Goal: Task Accomplishment & Management: Complete application form

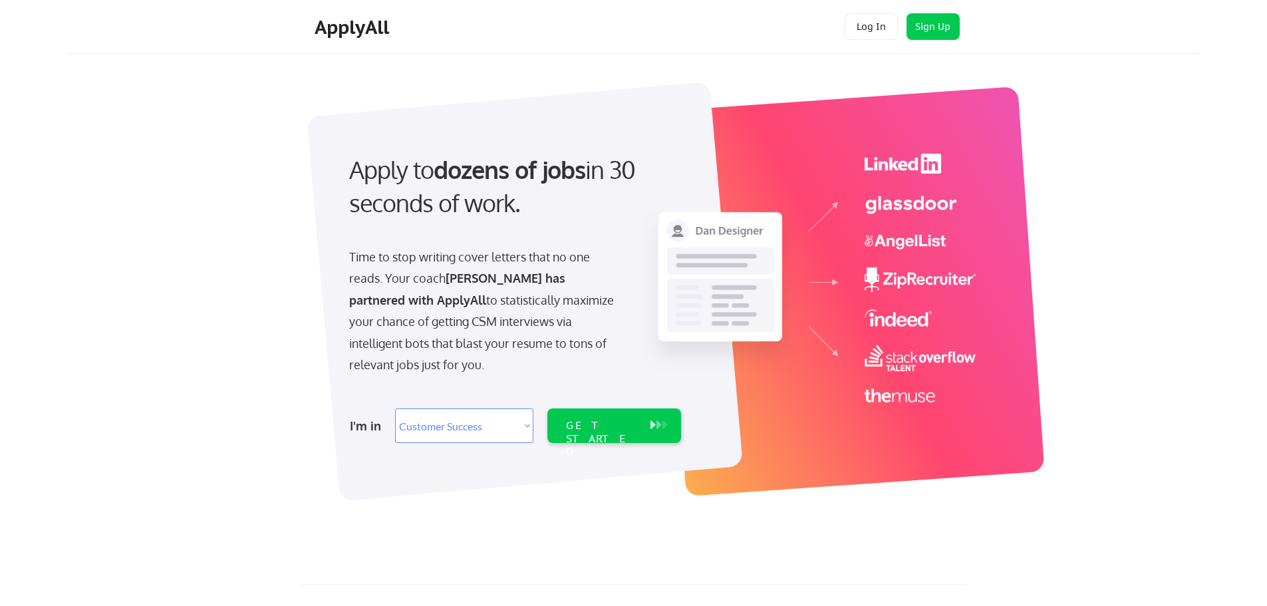
select select ""sales""
click at [521, 429] on select "Select Role Software Engineering Product Management Customer Success Sales UI/U…" at bounding box center [464, 425] width 138 height 35
click at [395, 408] on select "Select Role Software Engineering Product Management Customer Success Sales UI/U…" at bounding box center [464, 425] width 138 height 35
click at [621, 433] on div "GET STARTED" at bounding box center [601, 425] width 84 height 35
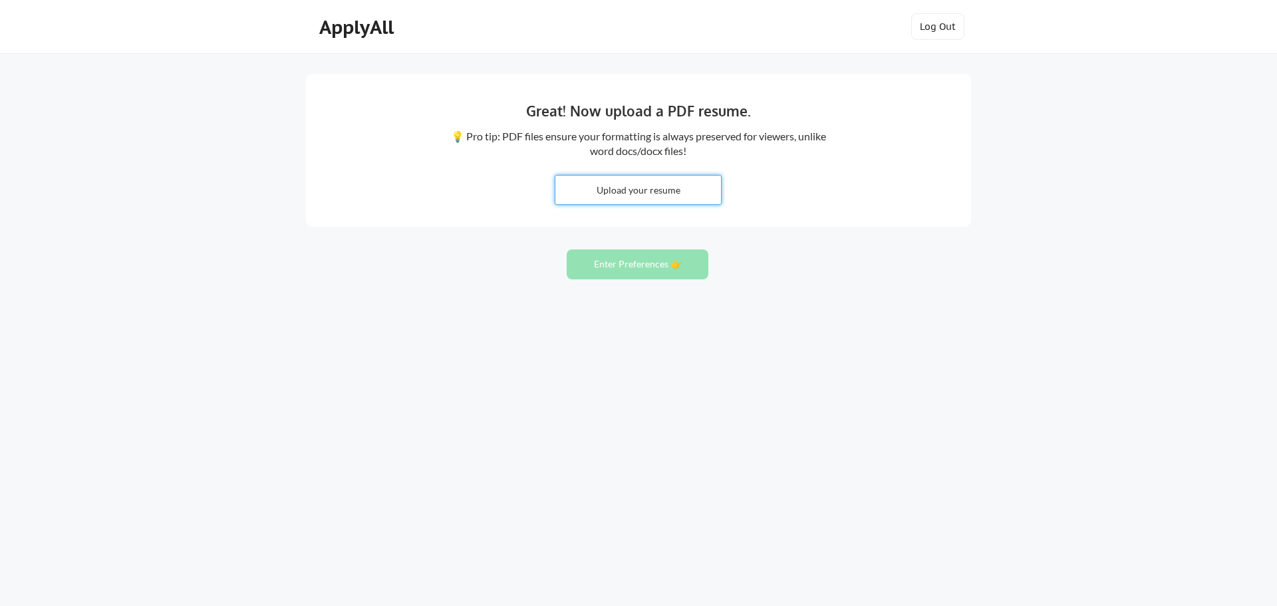
click at [646, 192] on input "file" at bounding box center [638, 190] width 166 height 29
type input "C:\fakepath\Luis Ruvio- Resume.docx"
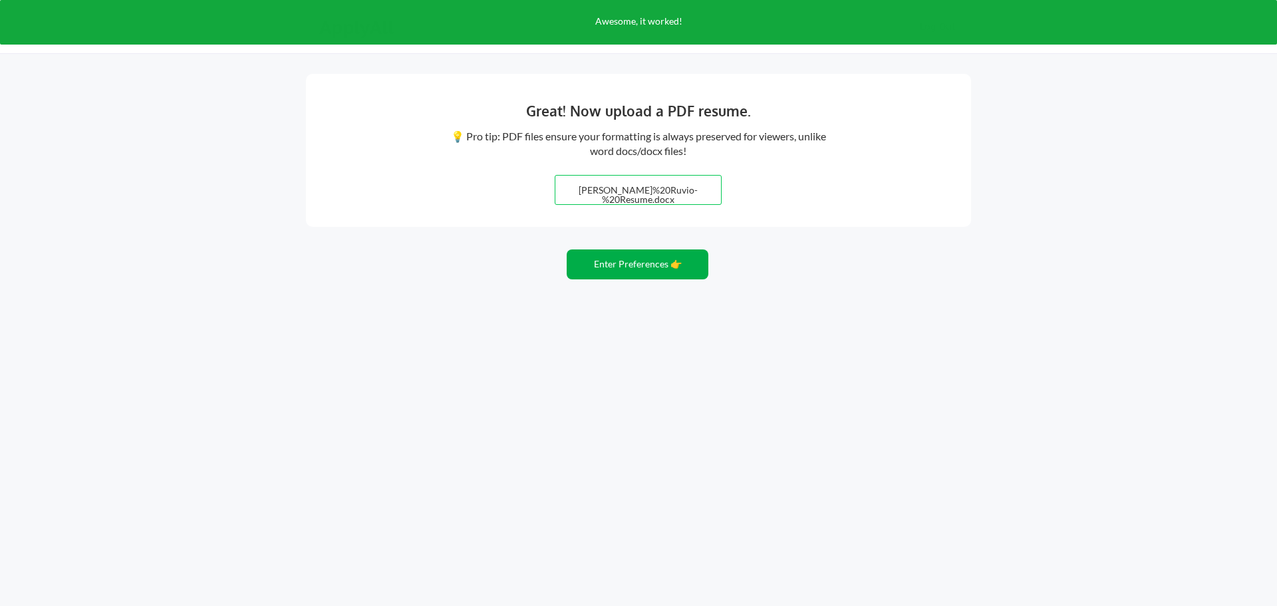
click at [628, 267] on button "Enter Preferences 👉" at bounding box center [637, 264] width 142 height 30
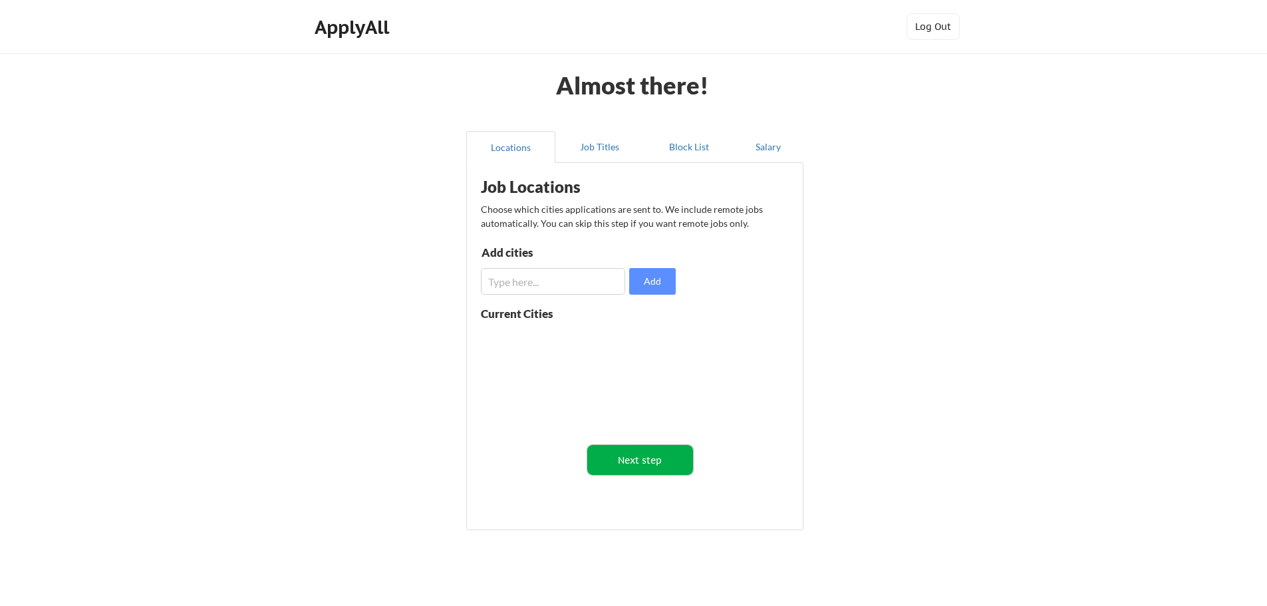
click at [639, 461] on button "Next step" at bounding box center [640, 460] width 106 height 30
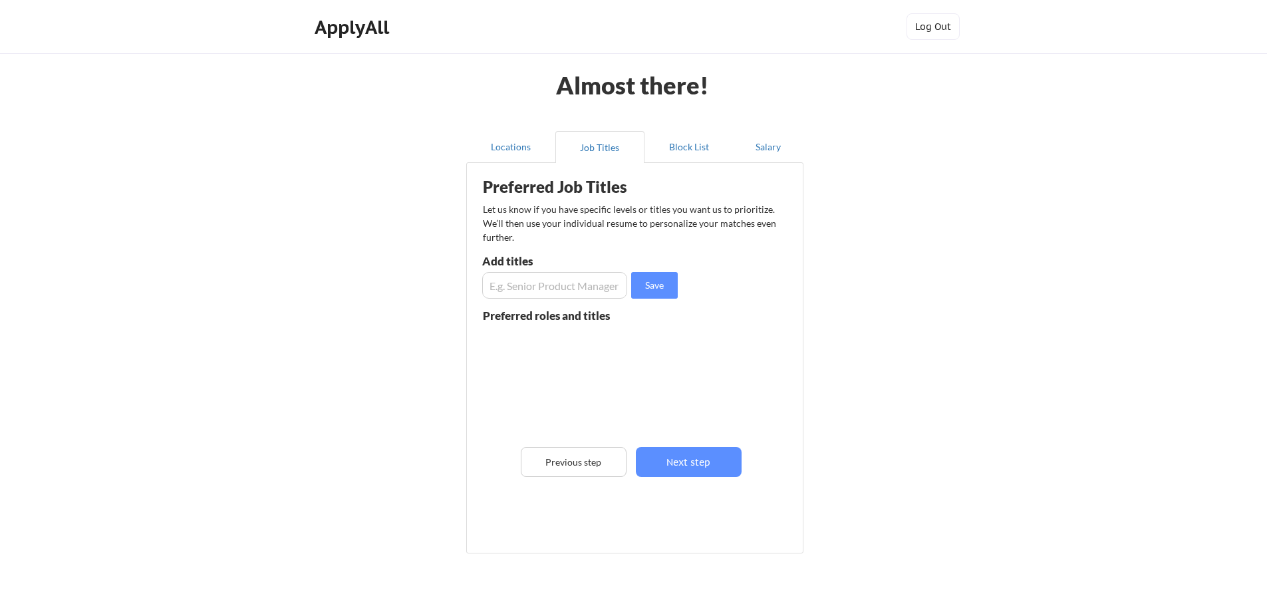
click at [580, 291] on input "input" at bounding box center [554, 285] width 145 height 27
type input "Customer Success Manager"
click at [646, 281] on button "Save" at bounding box center [654, 285] width 47 height 27
click at [528, 351] on div "Customer Success Manager" at bounding box center [526, 347] width 87 height 26
click at [530, 286] on input "input" at bounding box center [554, 285] width 145 height 27
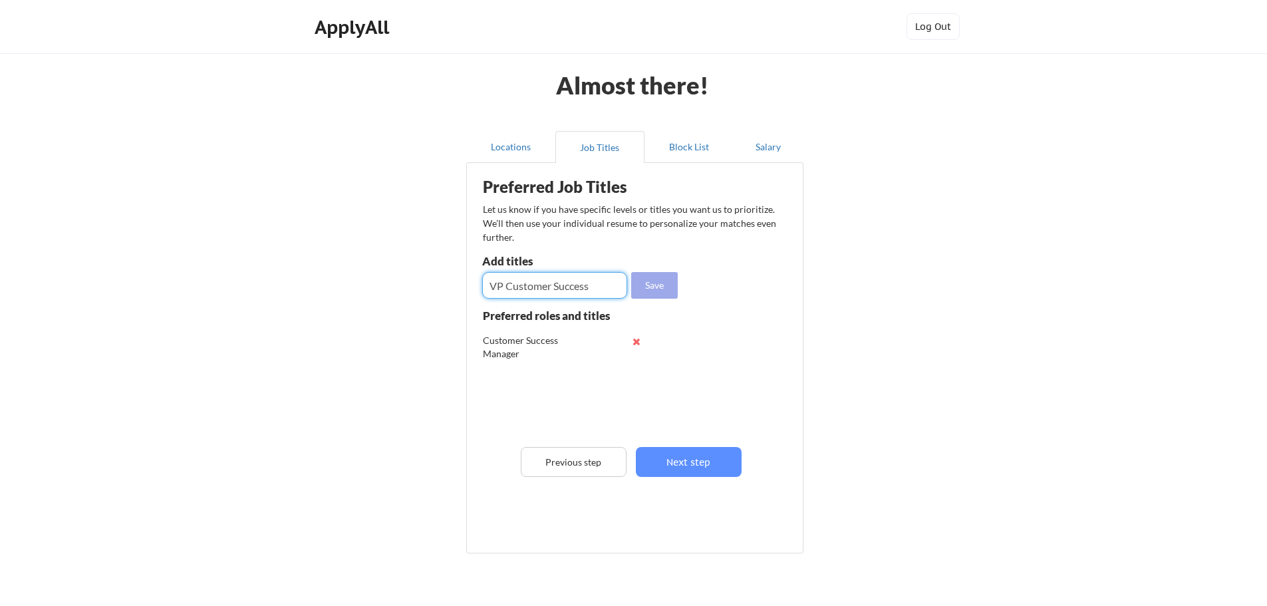
type input "VP Customer Success"
click at [654, 285] on button "Save" at bounding box center [654, 285] width 47 height 27
click at [568, 293] on input "input" at bounding box center [554, 285] width 145 height 27
type input "Head Customer Success"
click at [660, 289] on button "Save" at bounding box center [654, 285] width 47 height 27
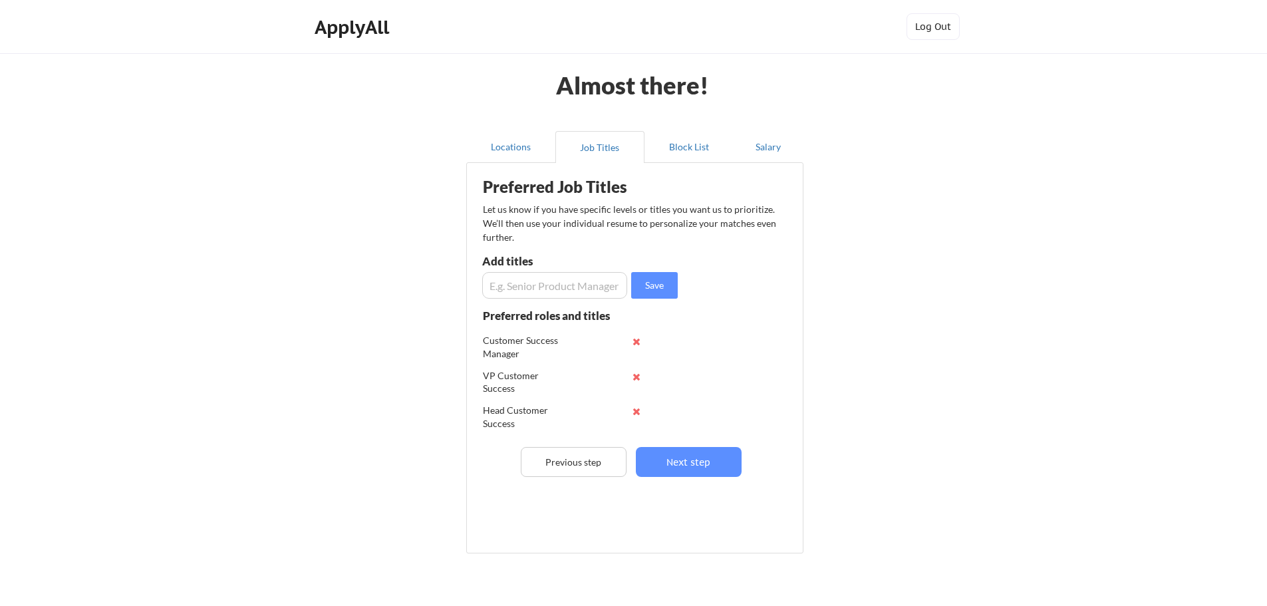
click at [554, 293] on input "input" at bounding box center [554, 285] width 145 height 27
type input "Senior Customer Success Manager"
click at [672, 288] on button "Save" at bounding box center [654, 285] width 47 height 27
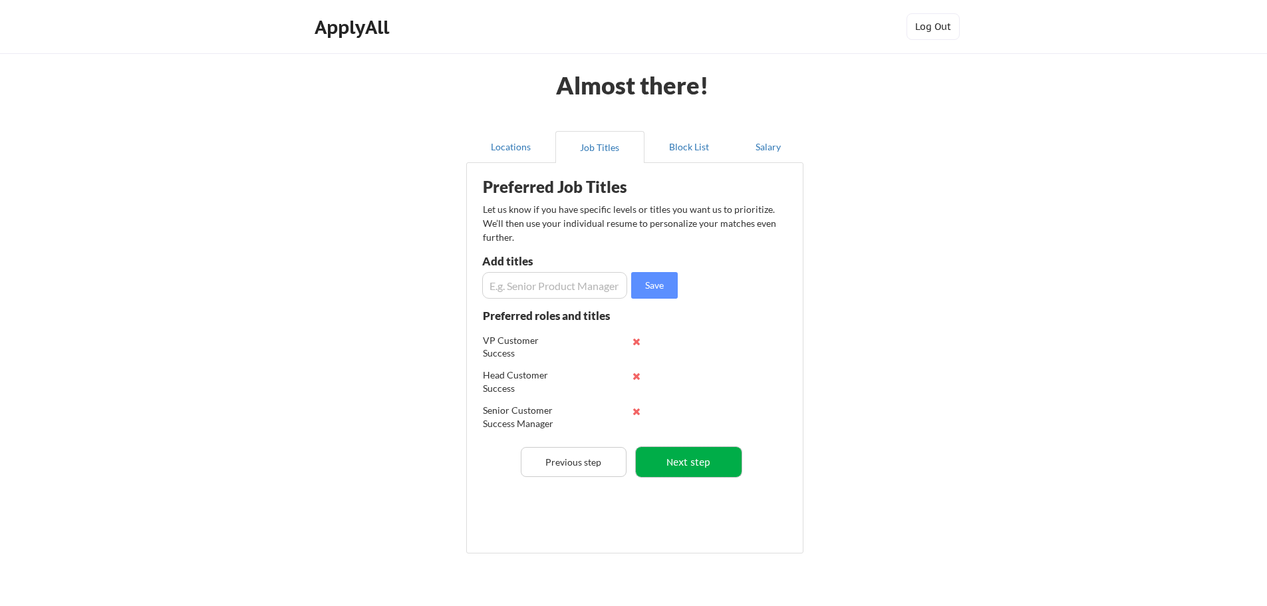
click at [715, 456] on button "Next step" at bounding box center [689, 462] width 106 height 30
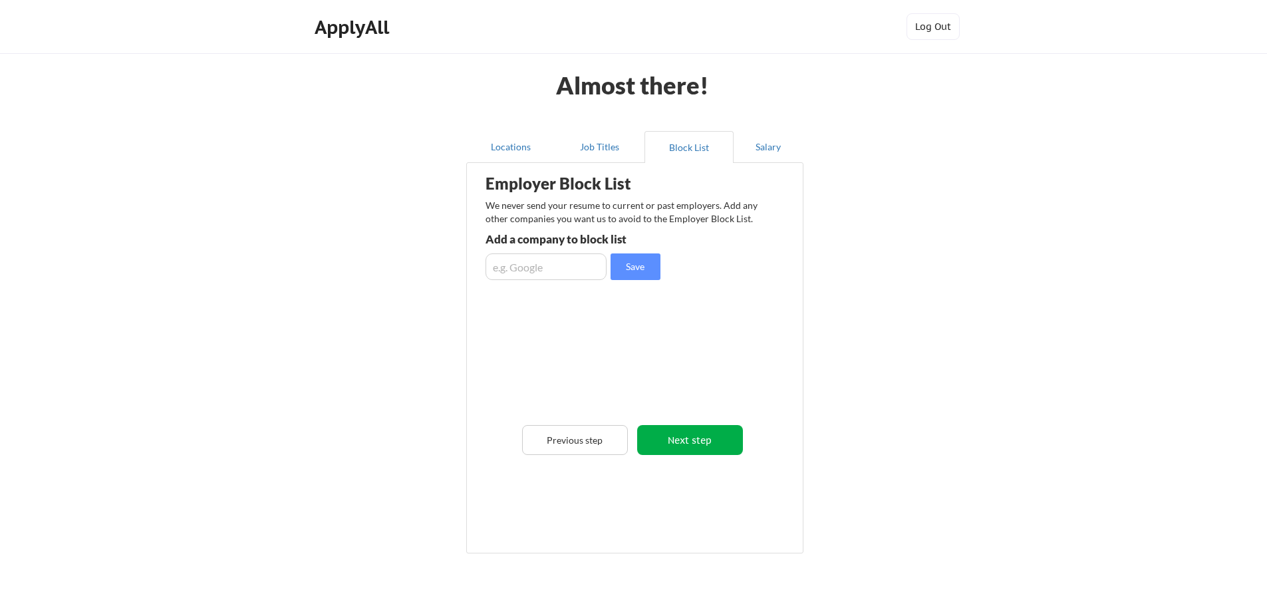
click at [701, 447] on button "Next step" at bounding box center [690, 440] width 106 height 30
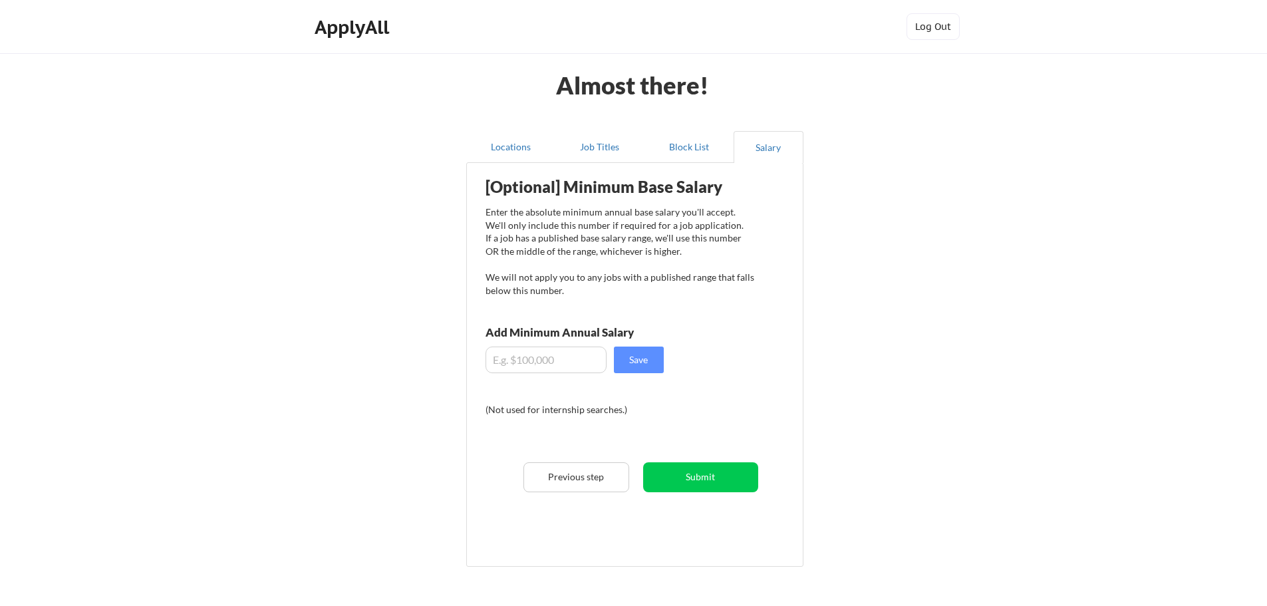
click at [567, 365] on input "input" at bounding box center [545, 359] width 121 height 27
type input "$100,000"
click at [642, 358] on button "Save" at bounding box center [639, 359] width 50 height 27
click at [705, 483] on button "Submit" at bounding box center [700, 477] width 115 height 30
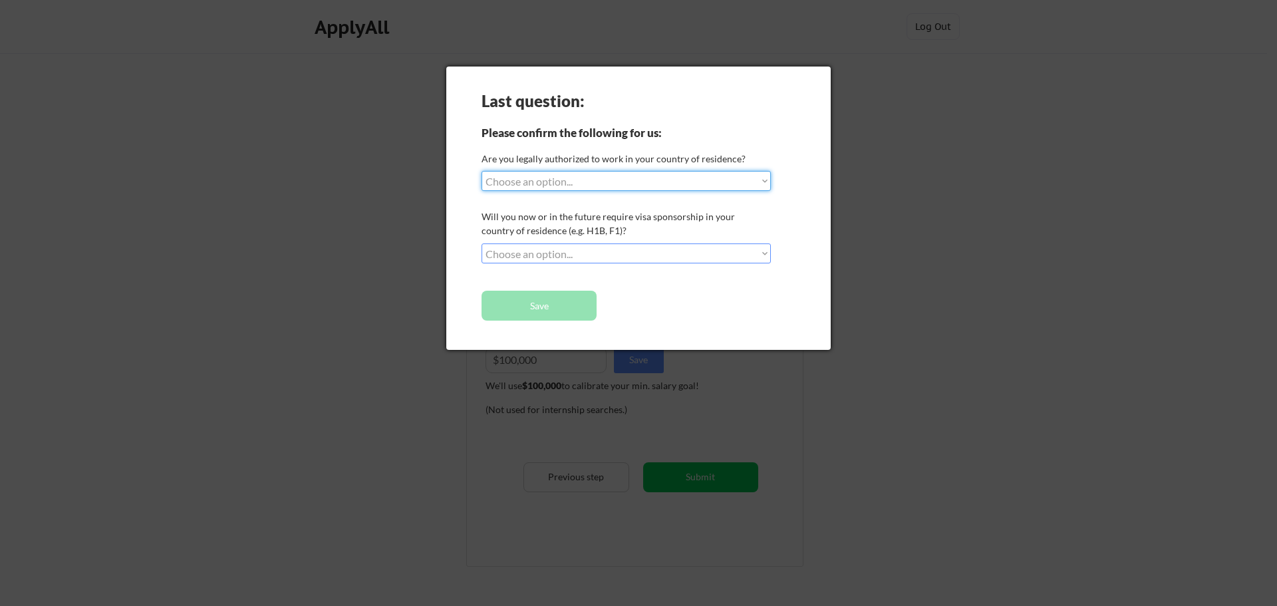
click at [615, 181] on select "Choose an option... Yes, I am a US Citizen Yes, I am a Canadian Citizen Yes, I …" at bounding box center [625, 181] width 289 height 20
click at [749, 184] on select "Choose an option... Yes, I am a US Citizen Yes, I am a Canadian Citizen Yes, I …" at bounding box center [625, 181] width 289 height 20
select select ""yes__i_am_an_other_permanent_resident""
click at [481, 171] on select "Choose an option... Yes, I am a US Citizen Yes, I am a Canadian Citizen Yes, I …" at bounding box center [625, 181] width 289 height 20
click at [553, 253] on select "Choose an option... No, I will not need sponsorship Yes, I will need sponsorship" at bounding box center [625, 253] width 289 height 20
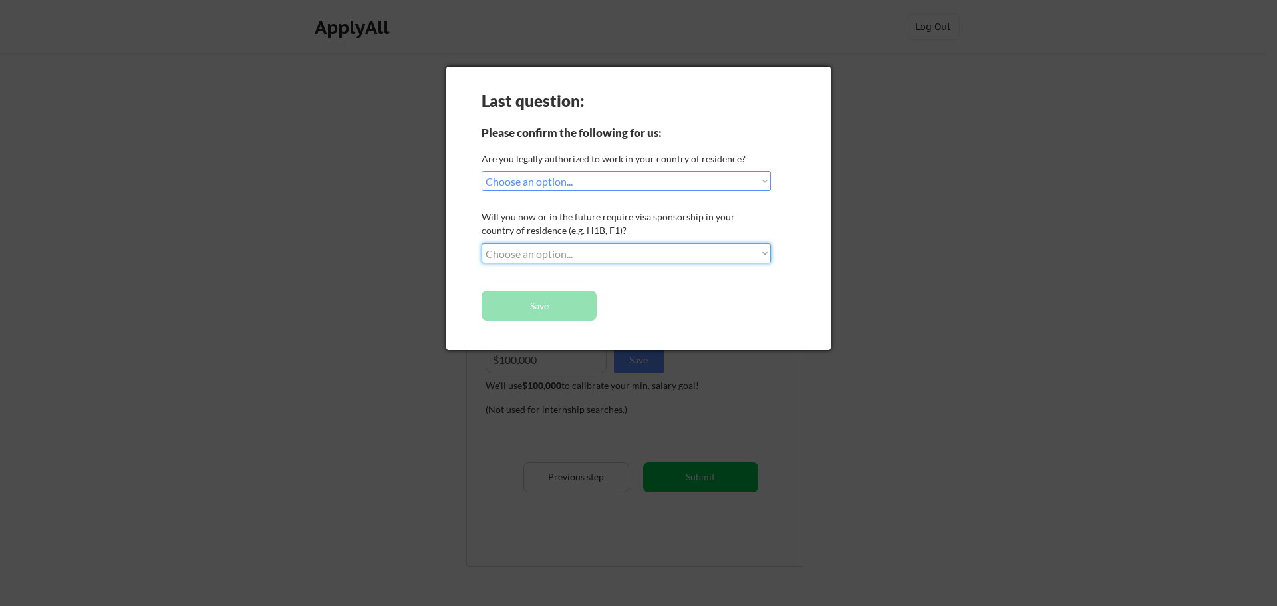
select select ""no__i_will_not_need_sponsorship""
click at [481, 243] on select "Choose an option... No, I will not need sponsorship Yes, I will need sponsorship" at bounding box center [625, 253] width 289 height 20
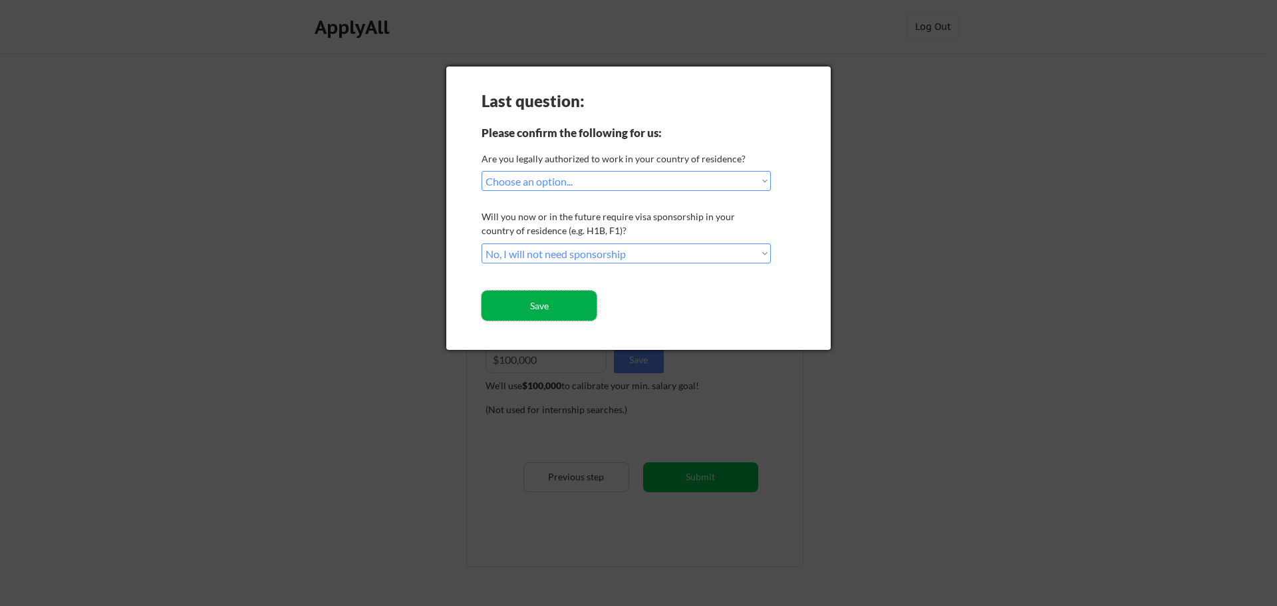
click at [543, 301] on button "Save" at bounding box center [538, 306] width 115 height 30
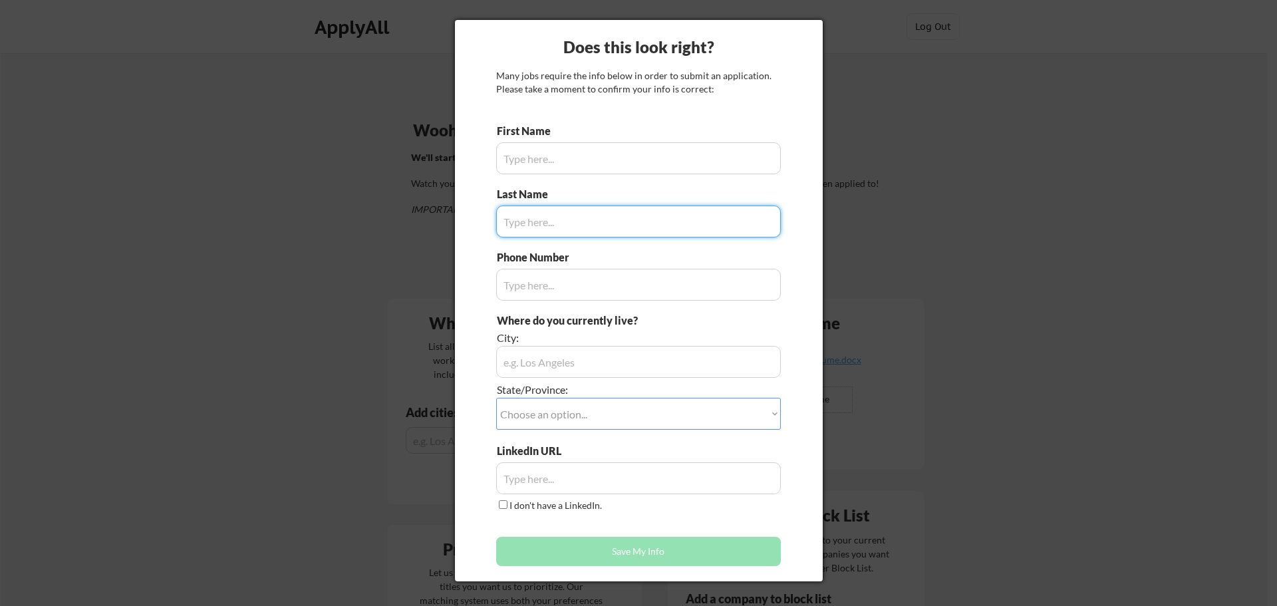
click at [560, 149] on input "input" at bounding box center [638, 158] width 285 height 32
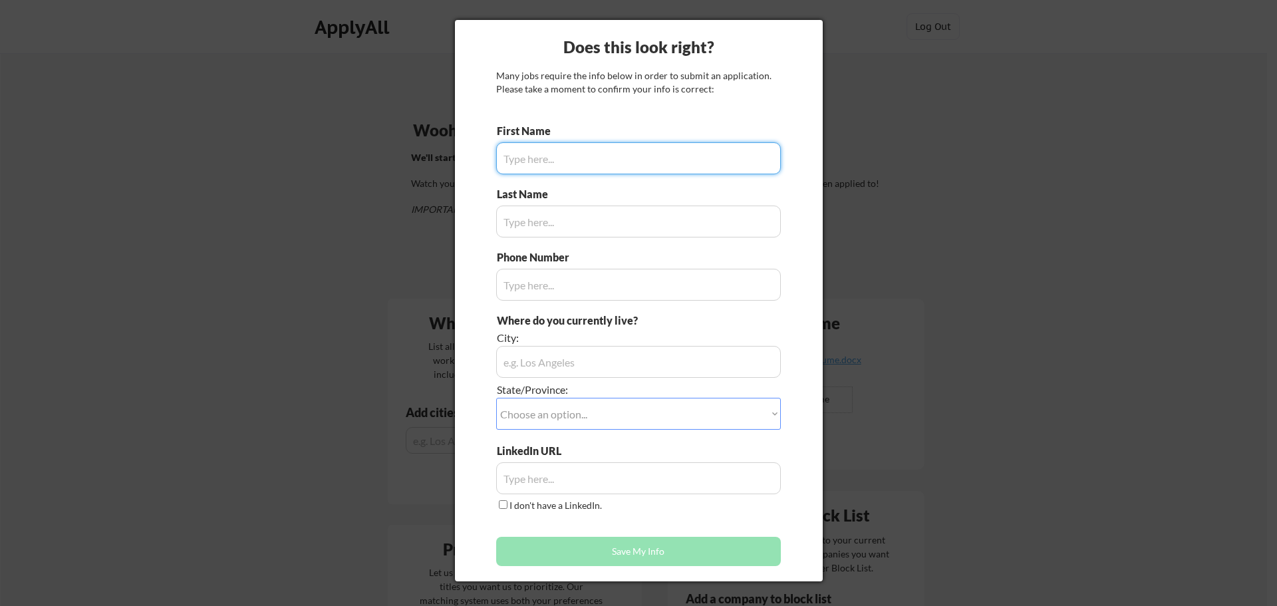
type input "Ruivo"
type input "00 351 91 940 60 60"
type input "Lisbon, Portugal"
type input "Luis"
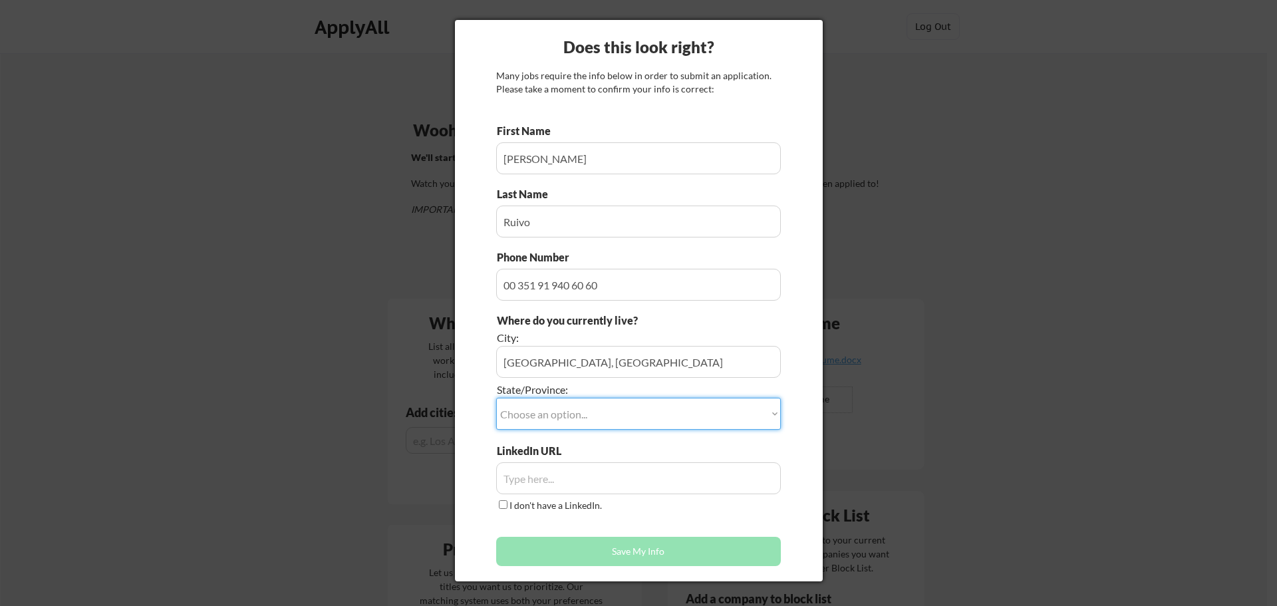
click at [587, 418] on select "Choose an option... Other/Not Applicable Alabama Alaska Alberta Arizona Arkansa…" at bounding box center [638, 414] width 285 height 32
select select ""BLANK_1427118194589""
click at [496, 398] on select "Choose an option... Other/Not Applicable Alabama Alaska Alberta Arizona Arkansa…" at bounding box center [638, 414] width 285 height 32
click at [570, 484] on input "input" at bounding box center [638, 478] width 285 height 32
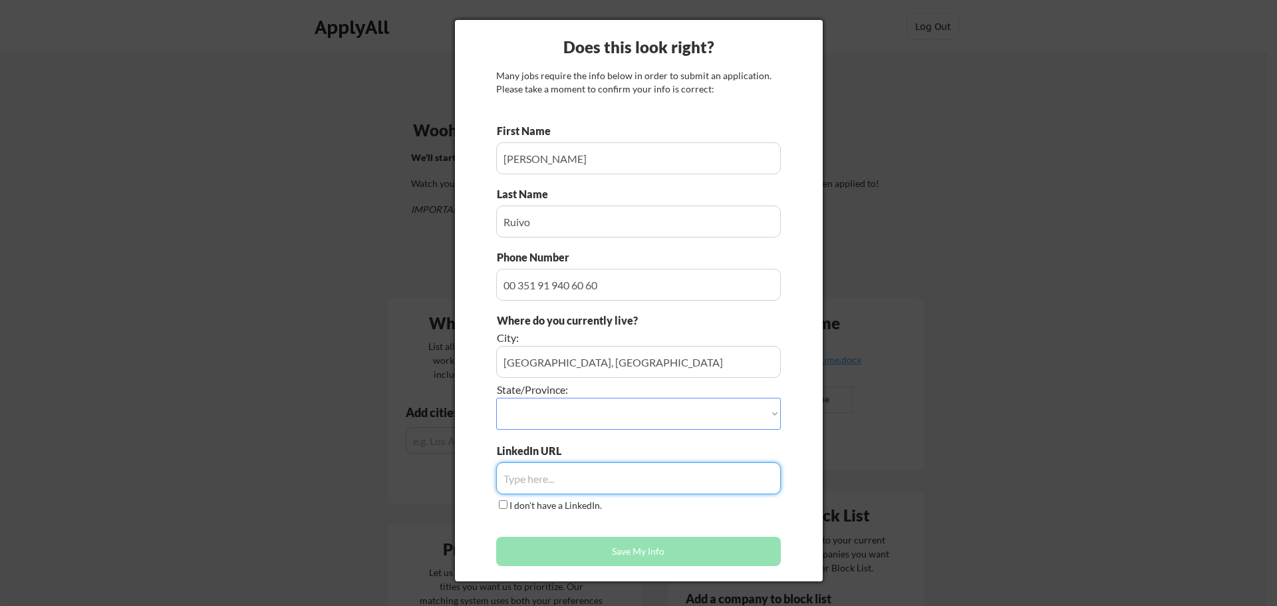
click at [574, 485] on input "input" at bounding box center [638, 478] width 285 height 32
paste input "https://www.linkedin.com/in/luisruivo"
type input "https://www.linkedin.com/in/luisruivo"
click at [609, 551] on button "Save My Info" at bounding box center [638, 551] width 285 height 29
click at [638, 558] on button "Save My Info" at bounding box center [638, 551] width 285 height 29
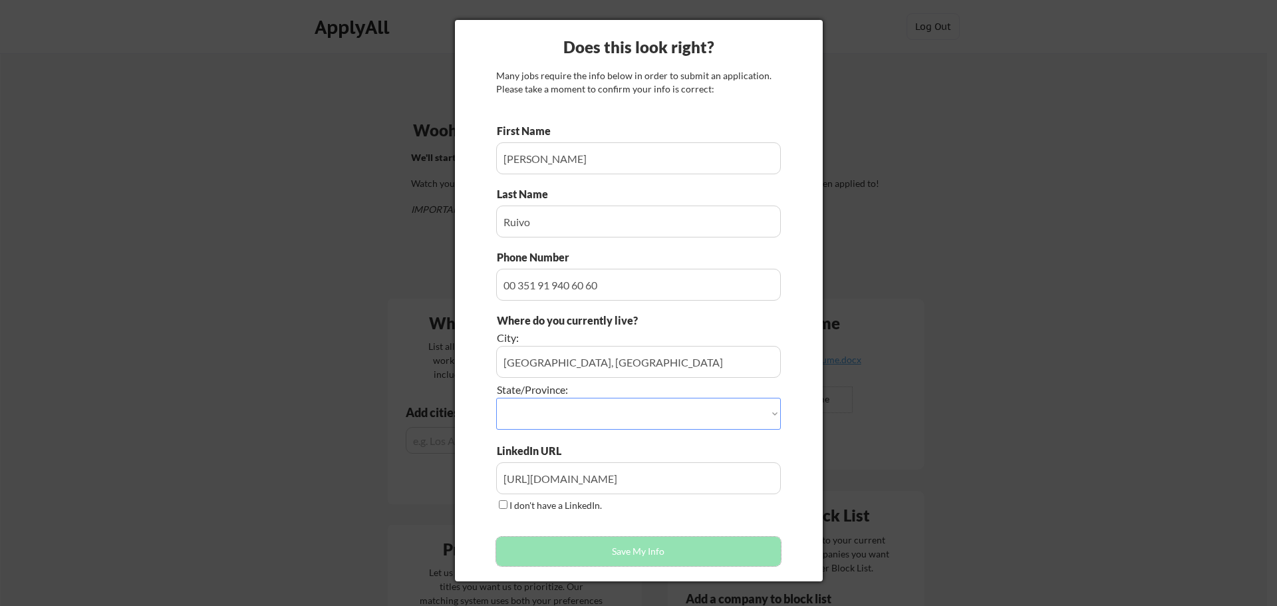
click at [610, 411] on select "Choose an option... Other/Not Applicable Alabama Alaska Alberta Arizona Arkansa…" at bounding box center [638, 414] width 285 height 32
select select ""Other/Not Applicable""
click at [496, 398] on select "Choose an option... Other/Not Applicable Alabama Alaska Alberta Arizona Arkansa…" at bounding box center [638, 414] width 285 height 32
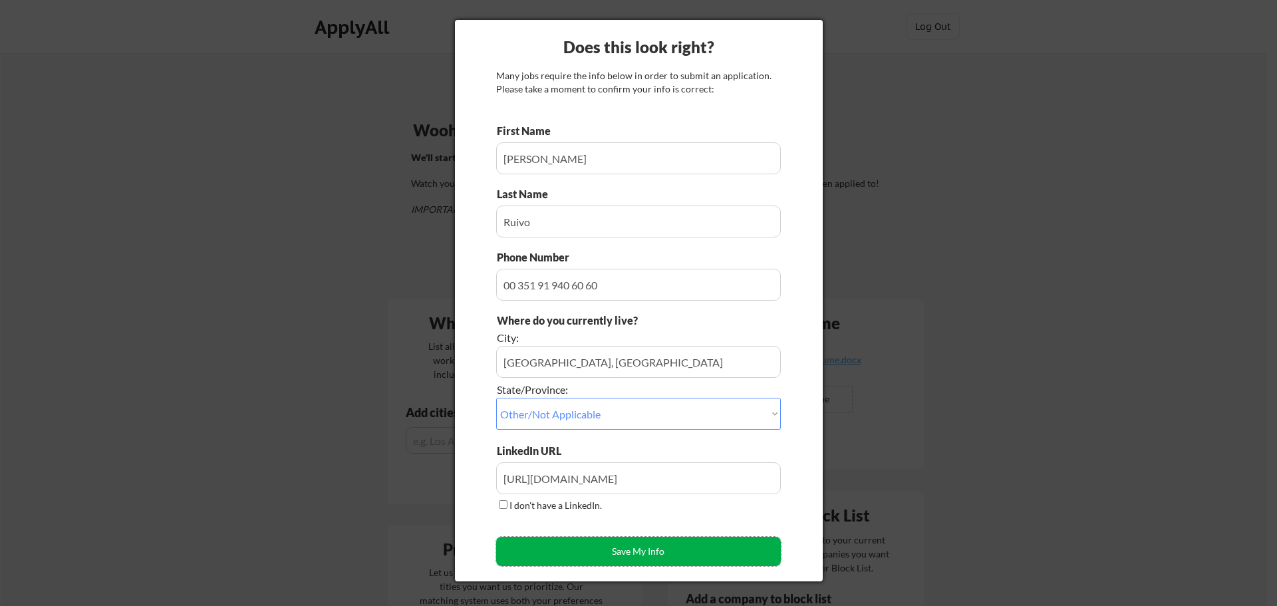
click at [627, 549] on button "Save My Info" at bounding box center [638, 551] width 285 height 29
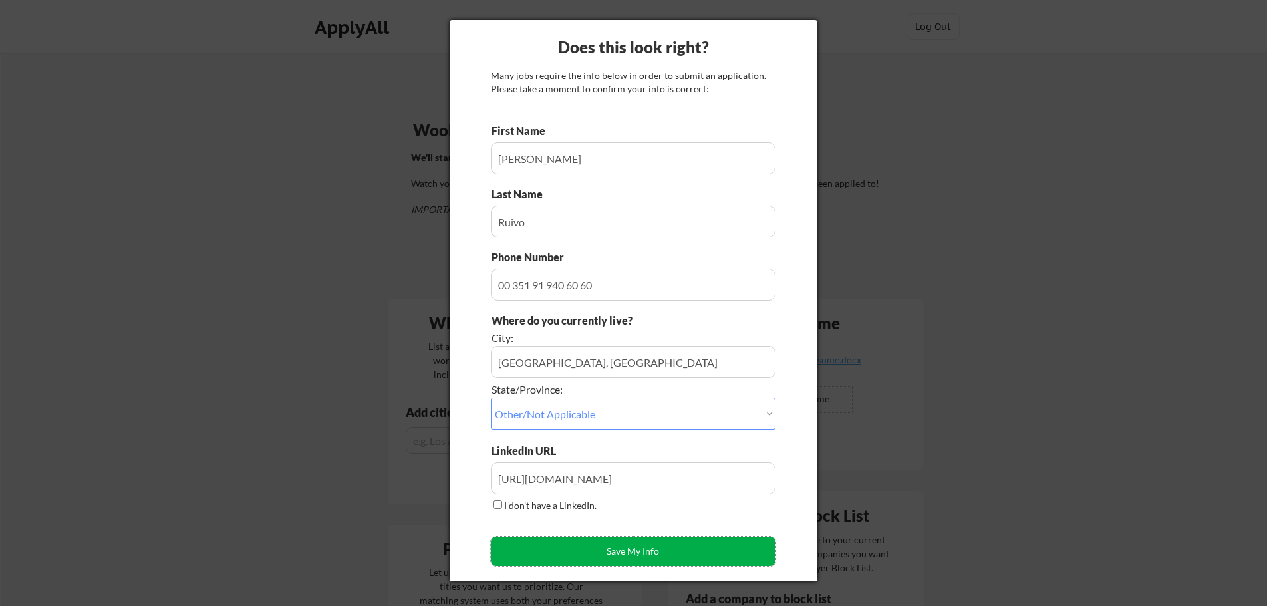
type input "Lisbon, Portugal, Other/Not Applicable"
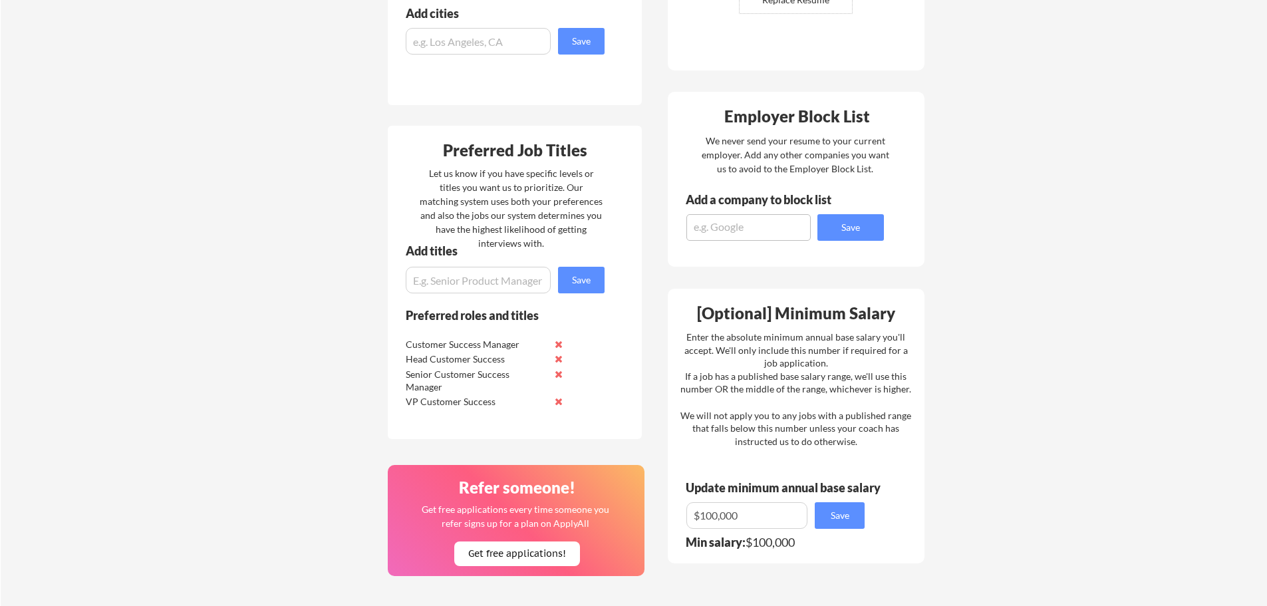
scroll to position [465, 0]
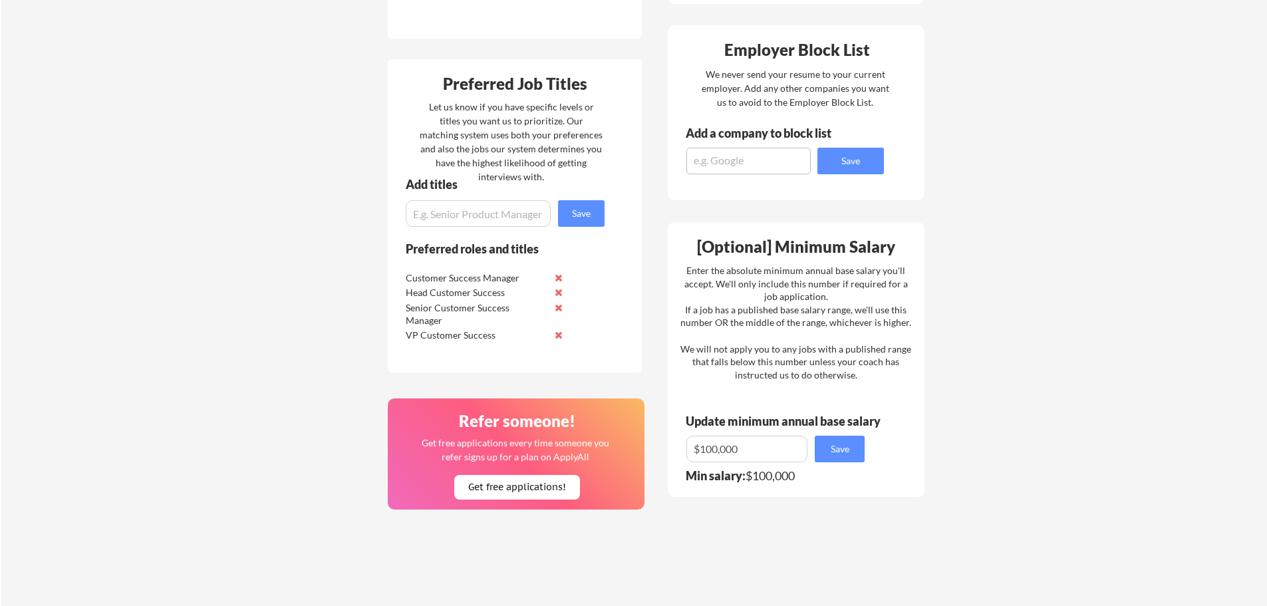
click at [489, 212] on input "input" at bounding box center [478, 213] width 145 height 27
type input "Operational Manager"
click at [584, 216] on button "Save" at bounding box center [581, 213] width 47 height 27
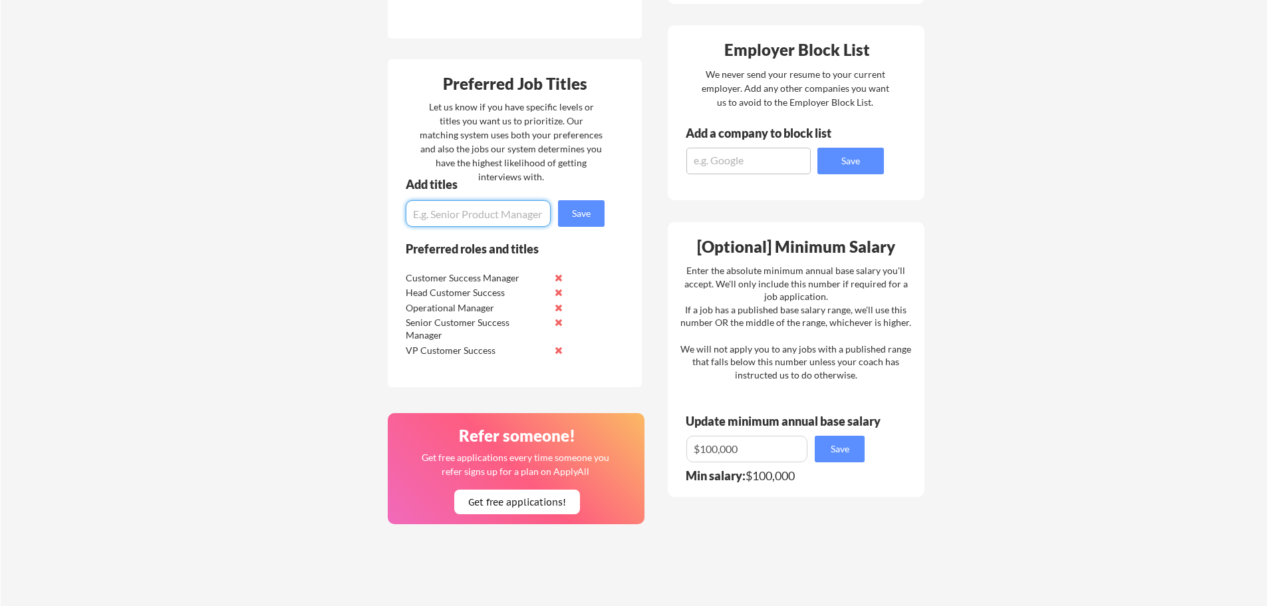
click at [485, 214] on input "input" at bounding box center [478, 213] width 145 height 27
type input "Senior Operational Manager"
click at [573, 219] on button "Save" at bounding box center [581, 213] width 47 height 27
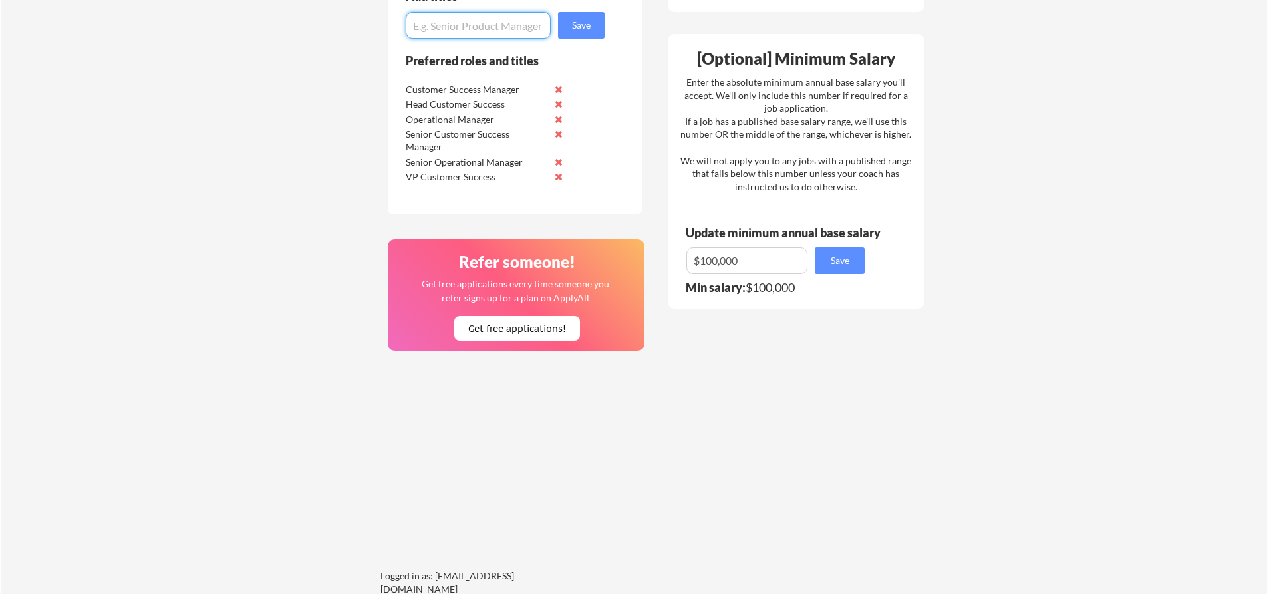
scroll to position [465, 0]
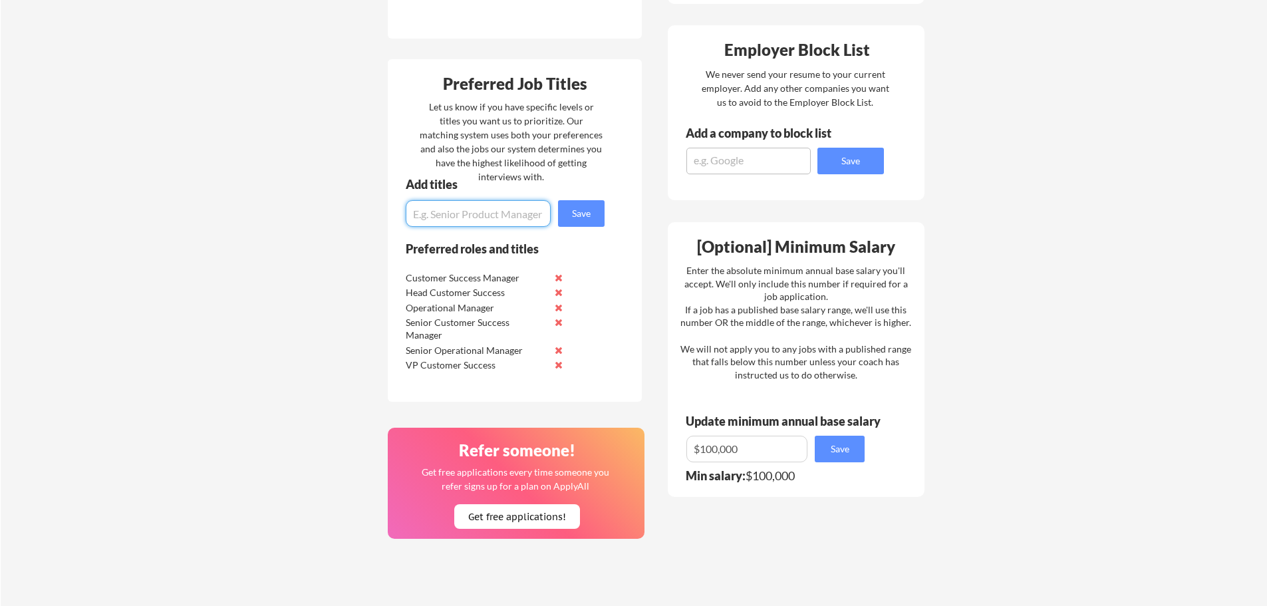
click at [495, 215] on input "input" at bounding box center [478, 213] width 145 height 27
type input "Enterprise Customer Success Manager"
click at [588, 209] on button "Save" at bounding box center [581, 213] width 47 height 27
